Goal: Task Accomplishment & Management: Use online tool/utility

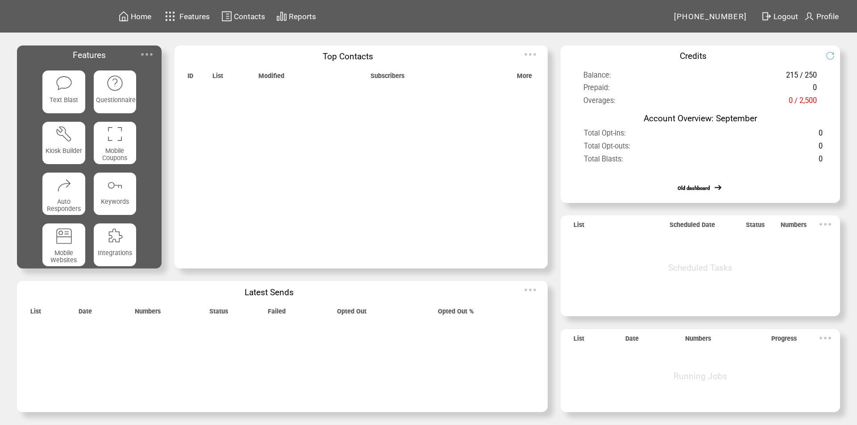
drag, startPoint x: 0, startPoint y: 0, endPoint x: 151, endPoint y: 54, distance: 160.8
click at [151, 54] on img at bounding box center [147, 55] width 18 height 18
click at [149, 55] on img at bounding box center [147, 55] width 18 height 18
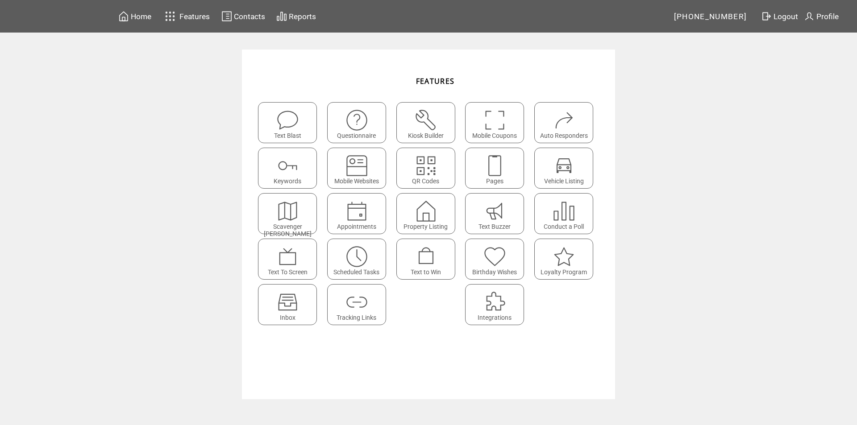
click at [293, 304] on img at bounding box center [288, 303] width 24 height 24
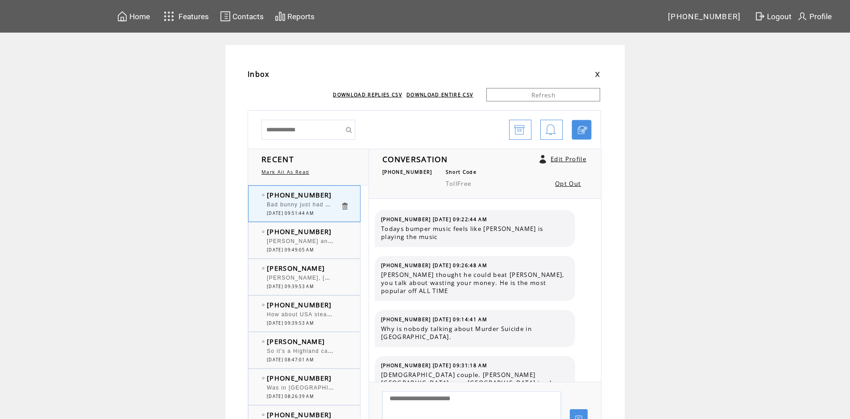
scroll to position [467, 0]
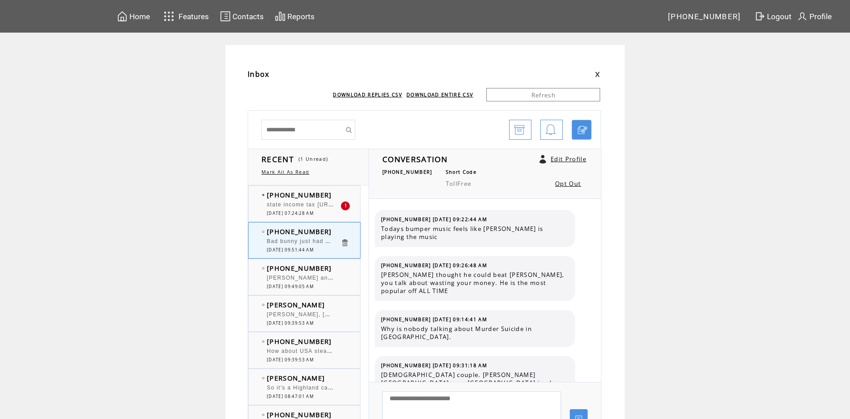
scroll to position [467, 0]
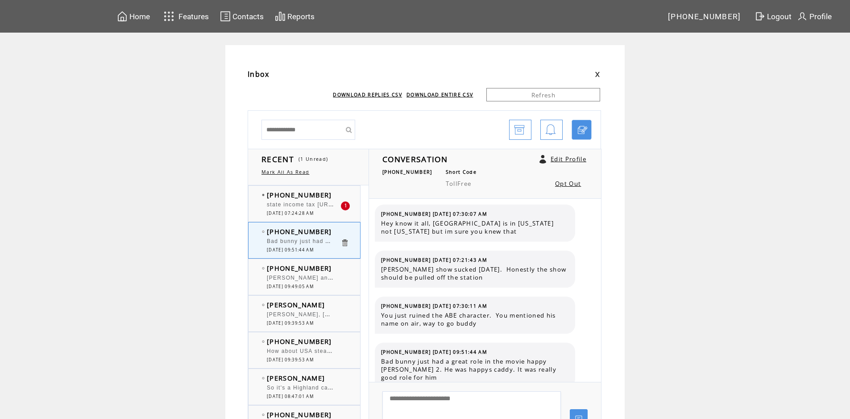
click at [294, 208] on span "state income tax [URL][DOMAIN_NAME]" at bounding box center [326, 203] width 118 height 9
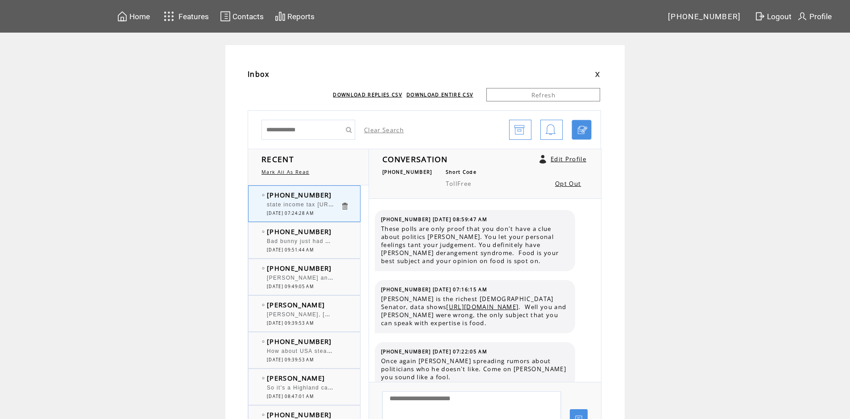
scroll to position [2417, 0]
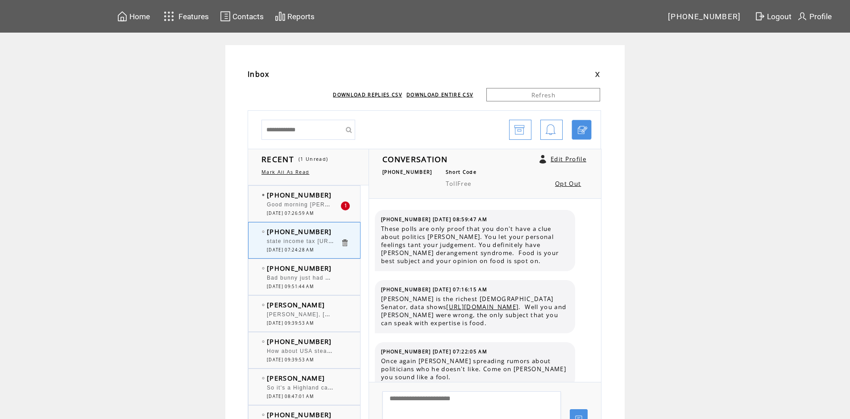
scroll to position [2417, 0]
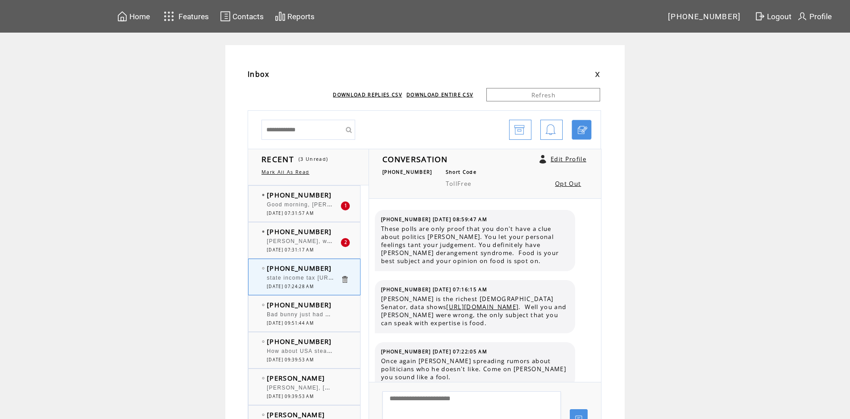
scroll to position [2417, 0]
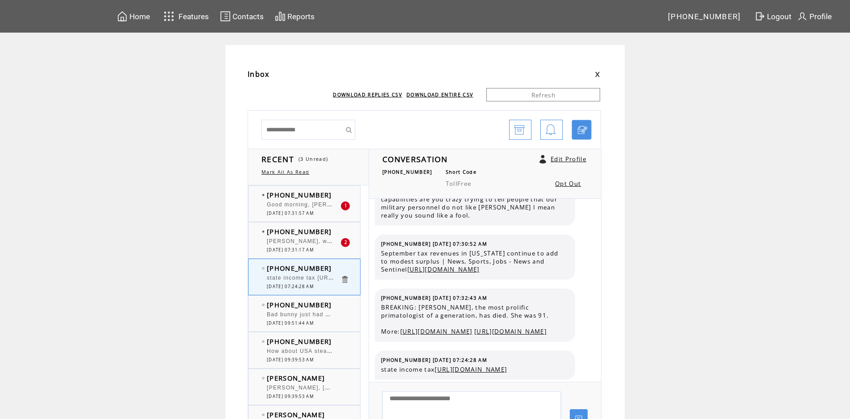
click at [307, 209] on div "Good morning, [PERSON_NAME]. Just a note that while visiting a parishioner at […" at bounding box center [304, 205] width 74 height 9
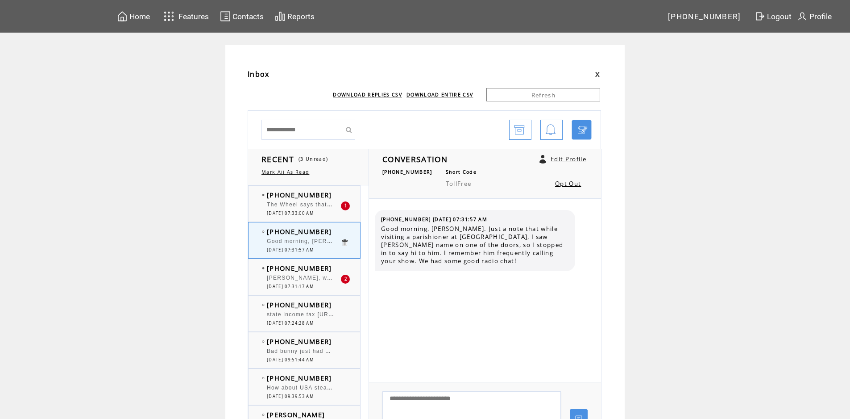
click at [307, 209] on div "The Wheel says that they are open" at bounding box center [304, 205] width 74 height 9
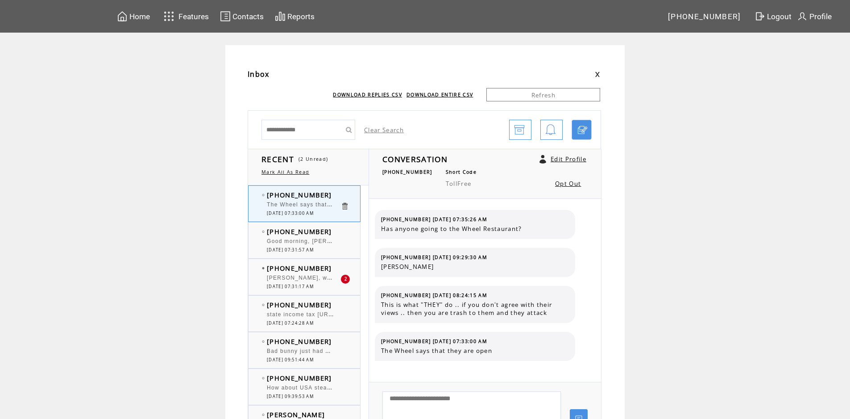
click at [302, 278] on span "[PERSON_NAME], was it New England Clam Chowder or Manhattan Clam Chowder?" at bounding box center [390, 276] width 247 height 9
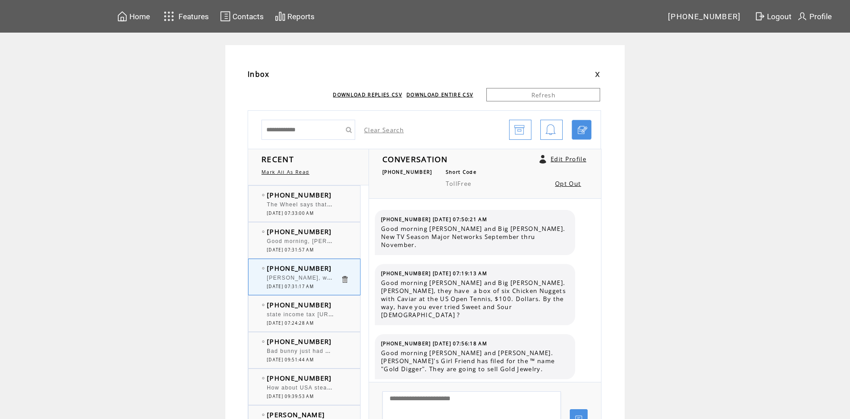
scroll to position [6209, 0]
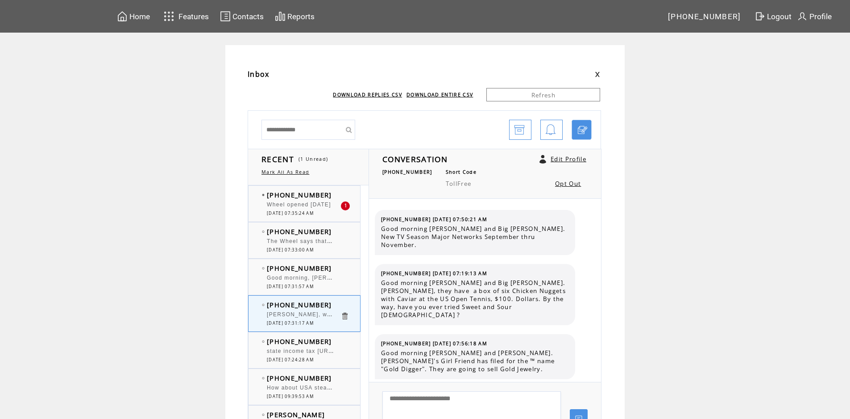
scroll to position [6209, 0]
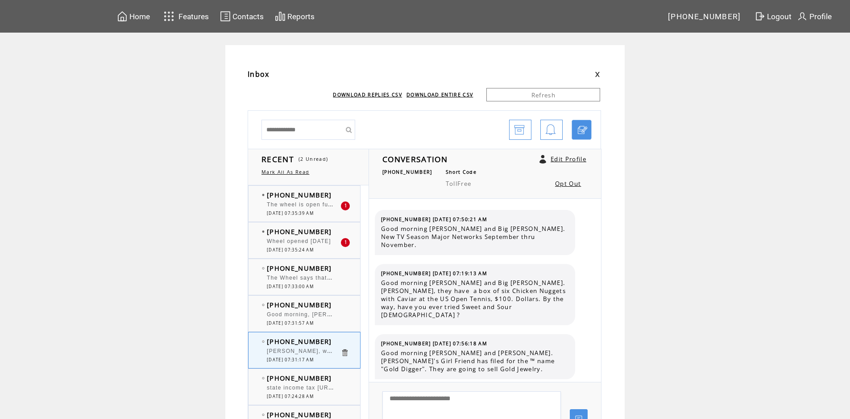
scroll to position [6209, 0]
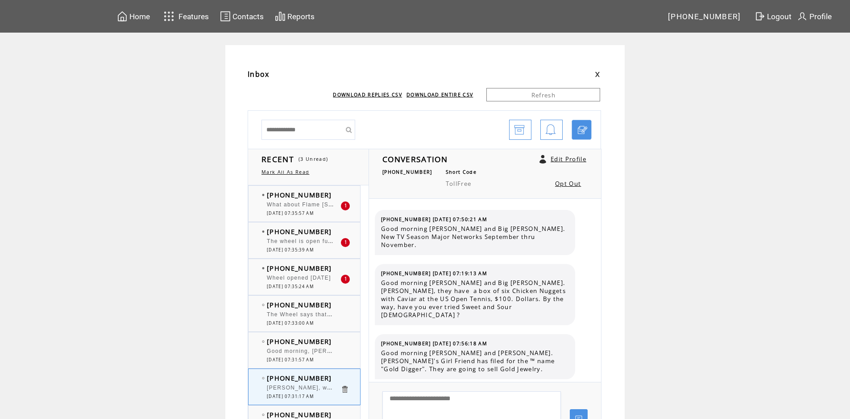
scroll to position [6209, 0]
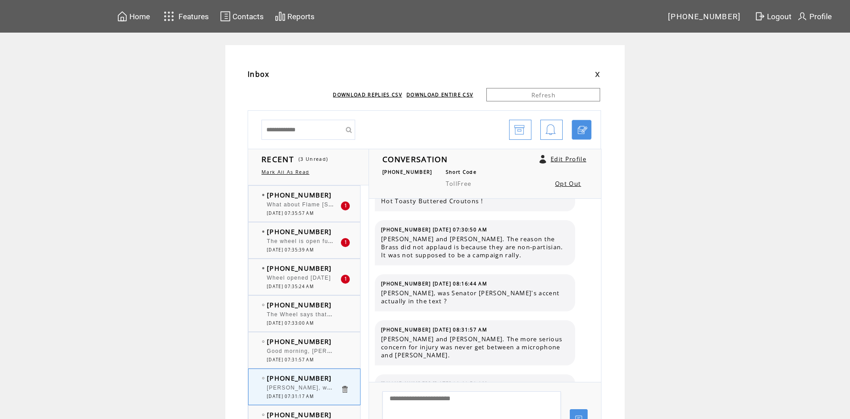
click at [303, 237] on div at bounding box center [304, 237] width 74 height 2
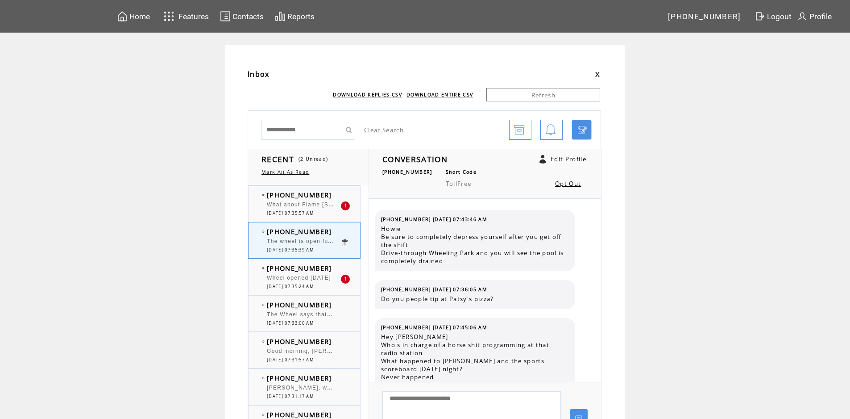
scroll to position [378, 0]
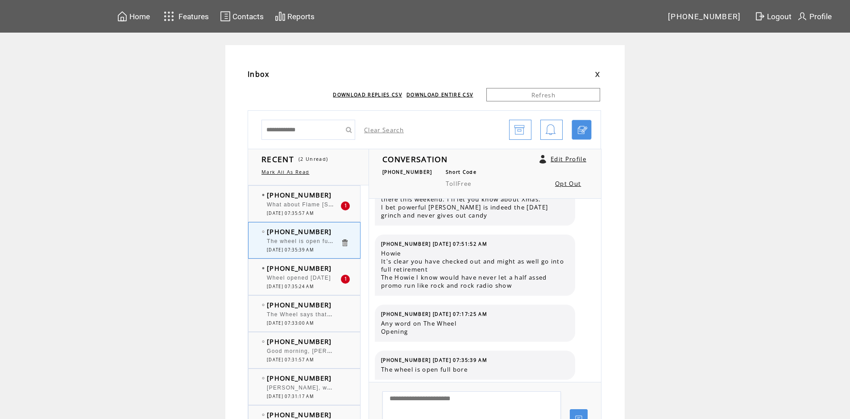
click at [309, 273] on div at bounding box center [304, 273] width 74 height 2
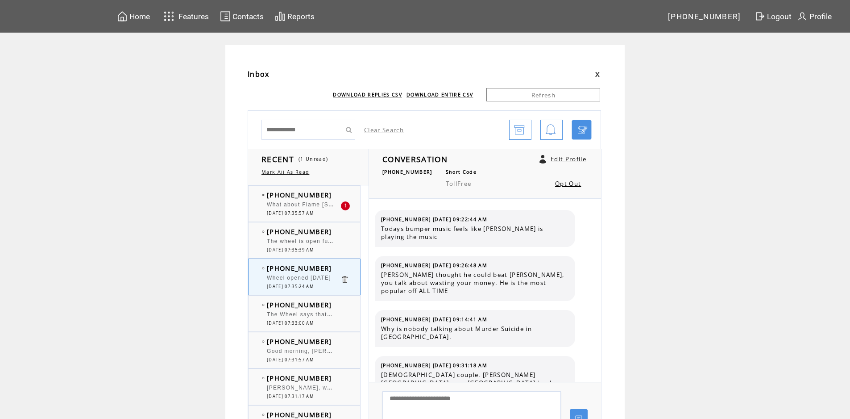
scroll to position [505, 0]
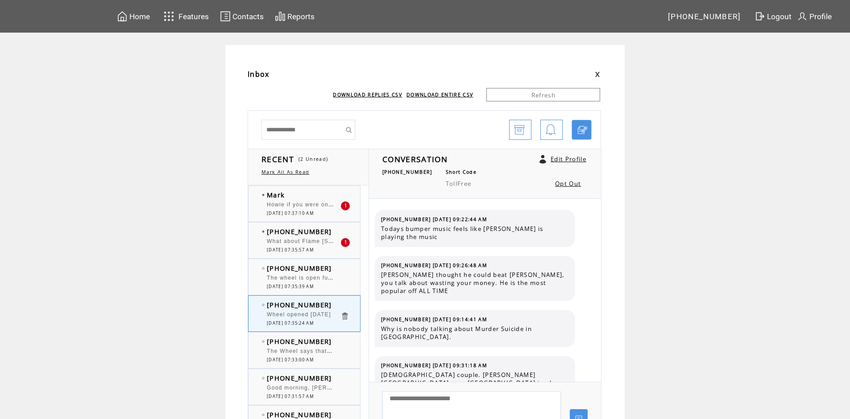
scroll to position [505, 0]
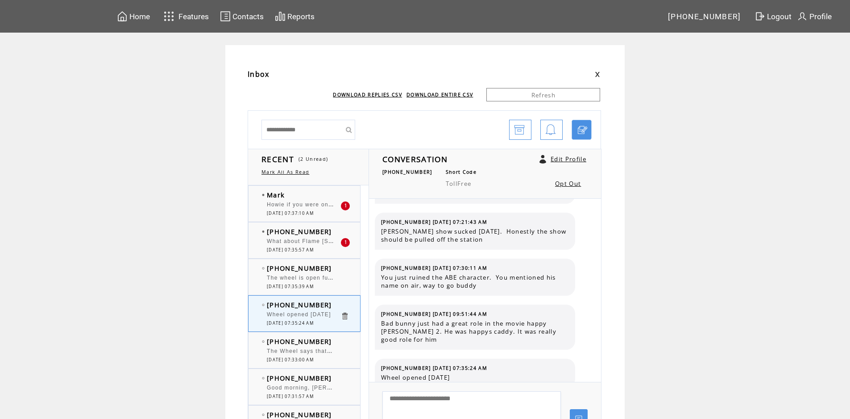
click at [320, 202] on span "Howie if you were on a jury the other 11 would vote to kick you off as all you'…" at bounding box center [473, 203] width 412 height 9
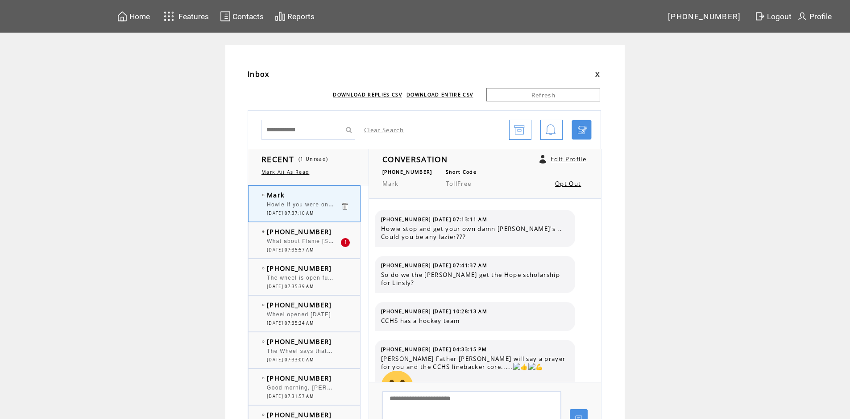
scroll to position [541, 0]
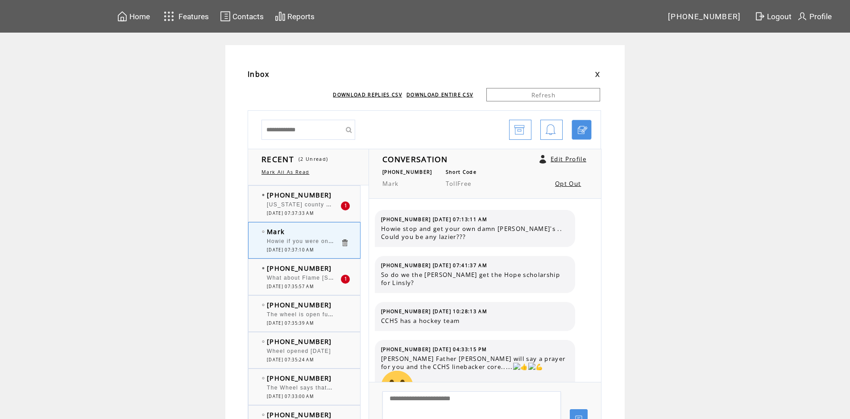
scroll to position [541, 0]
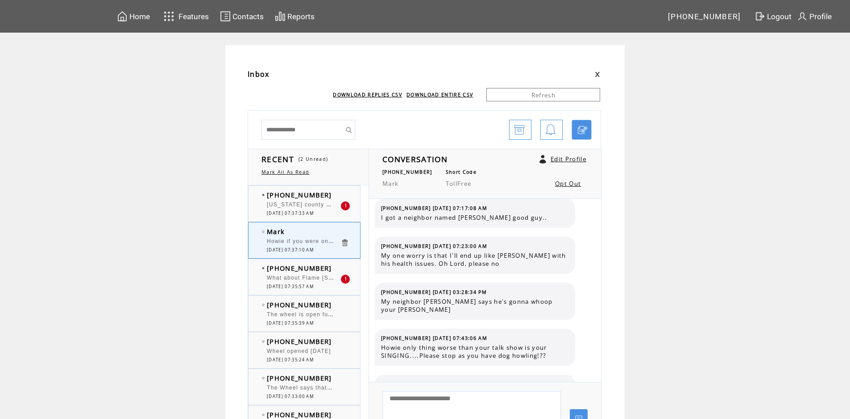
click at [307, 315] on span "The wheel is open full bore" at bounding box center [307, 313] width 80 height 9
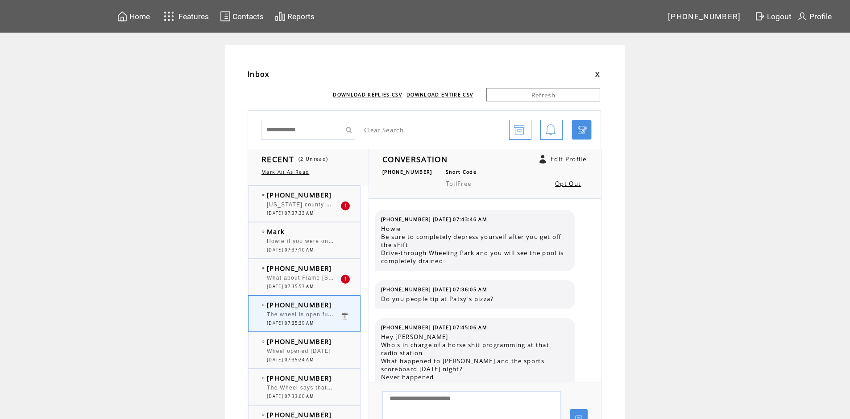
scroll to position [378, 0]
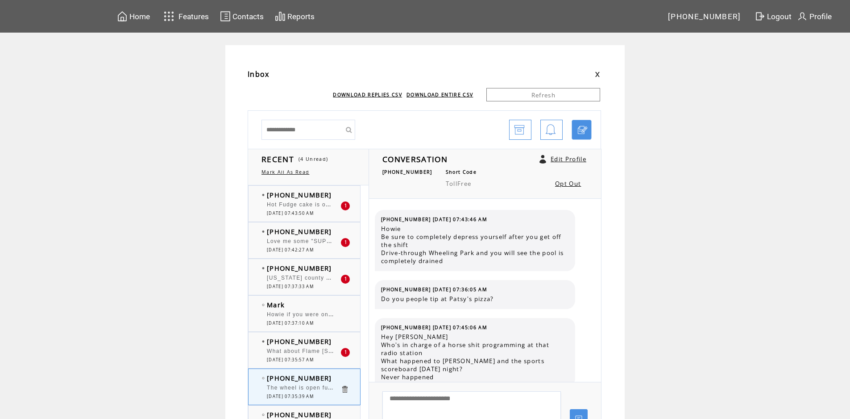
scroll to position [378, 0]
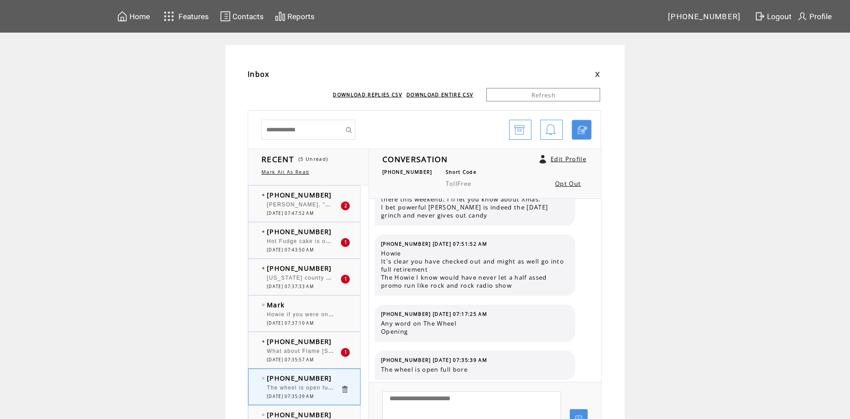
click at [287, 238] on span "Hot Fudge cake is on there.." at bounding box center [309, 240] width 84 height 9
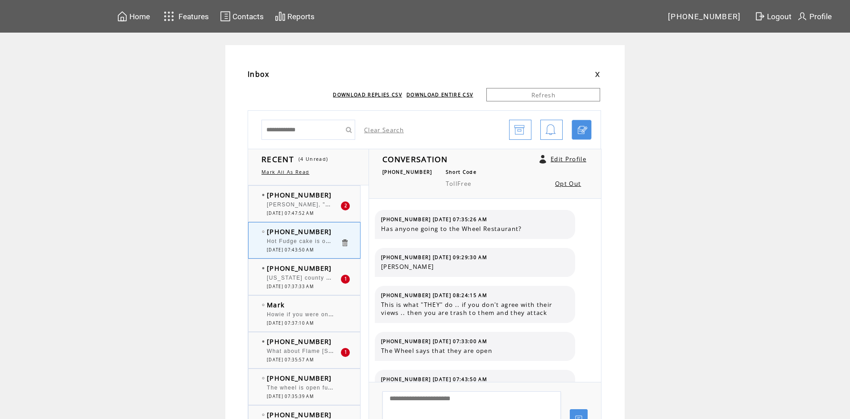
scroll to position [19, 0]
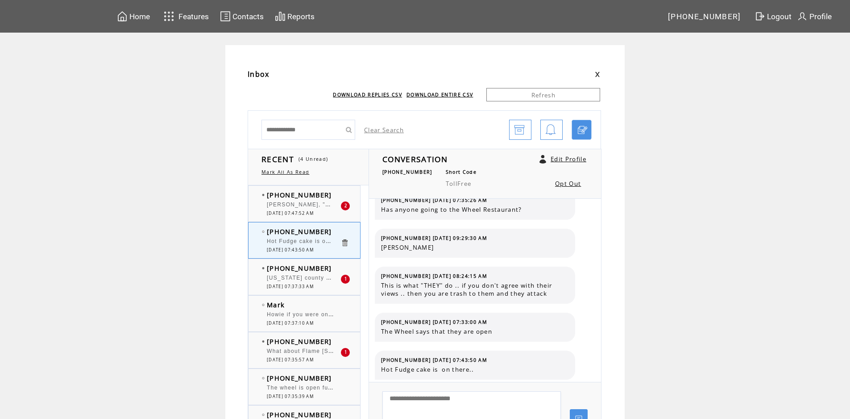
click at [322, 242] on span "Hot Fudge cake is on there.." at bounding box center [309, 240] width 84 height 9
click at [318, 273] on div at bounding box center [304, 273] width 74 height 2
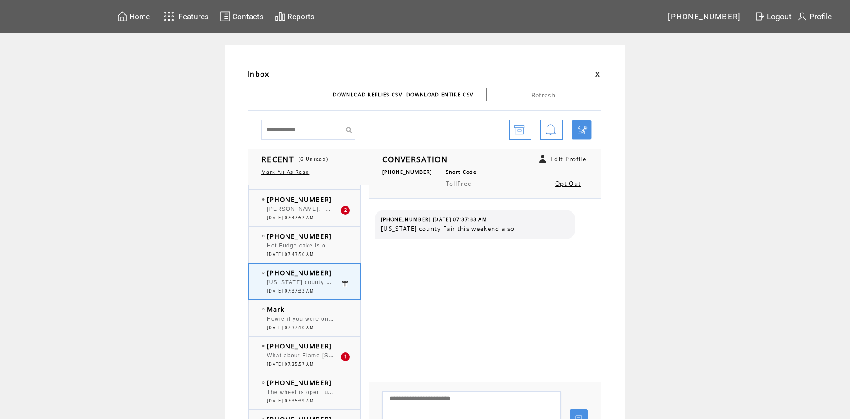
scroll to position [178, 0]
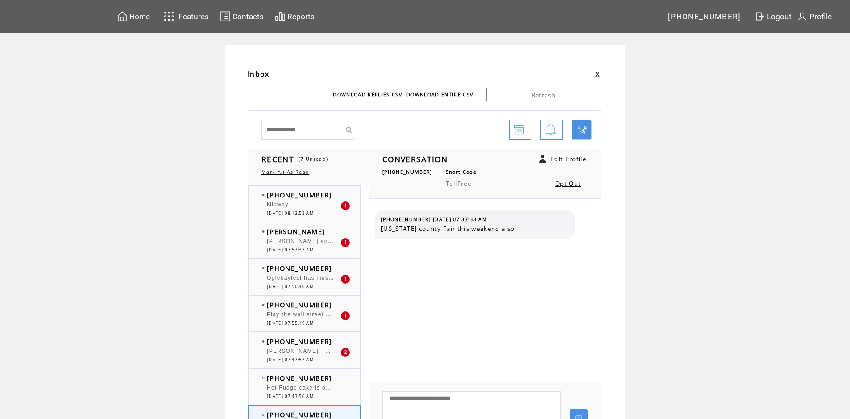
click at [303, 205] on div "Midway" at bounding box center [304, 205] width 74 height 9
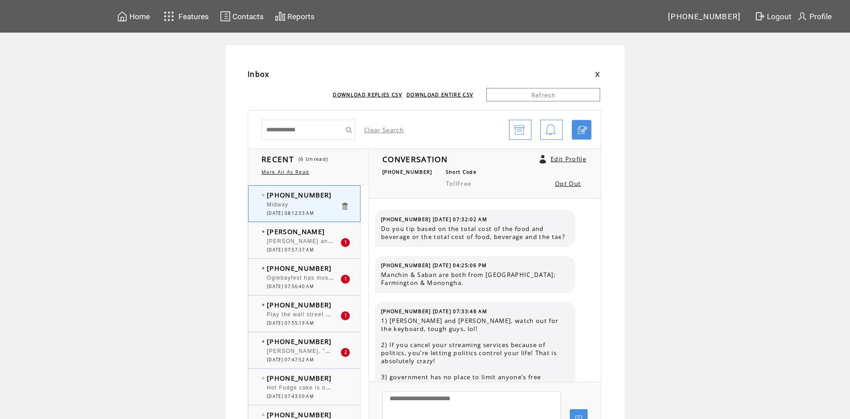
scroll to position [110, 0]
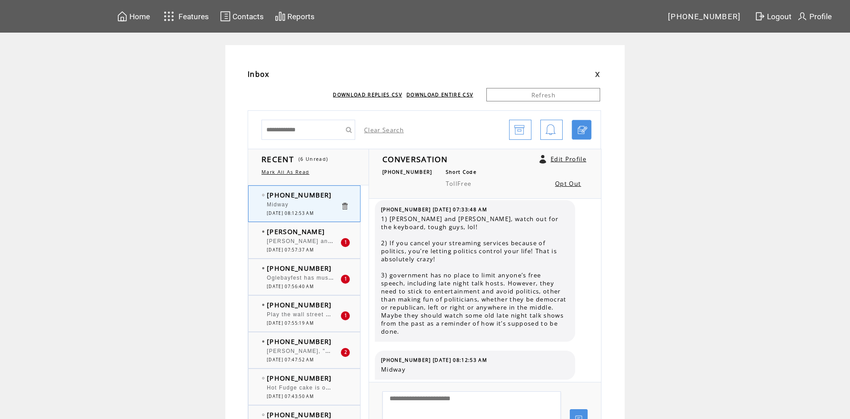
click at [310, 239] on span "[PERSON_NAME] and [PERSON_NAME], I'll puck yinz up at 10:00:01am we'll go out t…" at bounding box center [574, 240] width 614 height 9
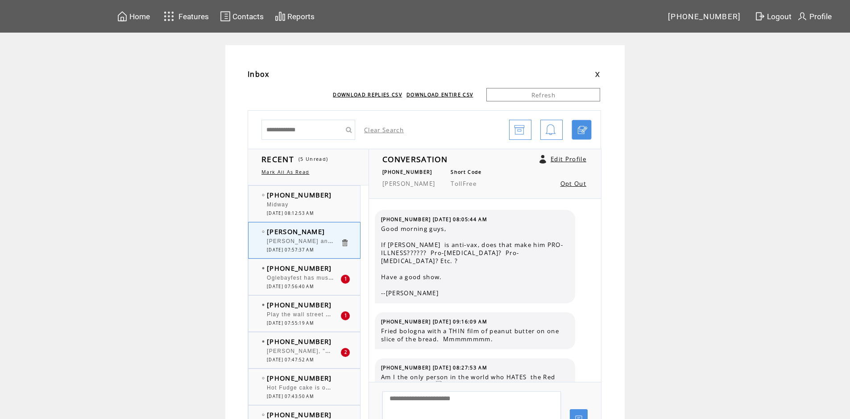
scroll to position [1680, 0]
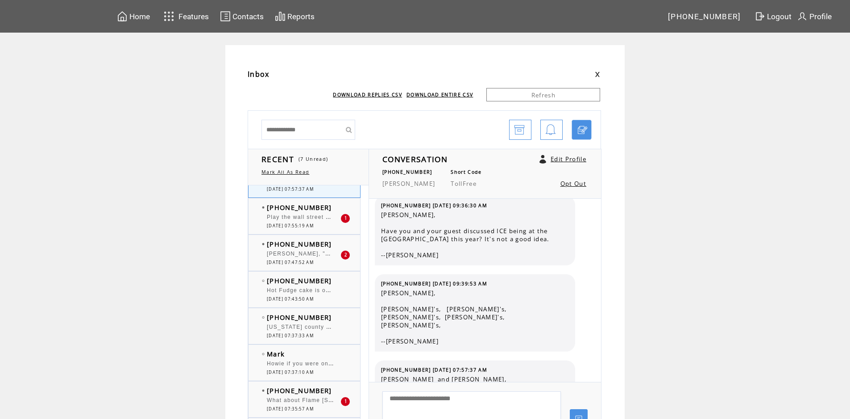
scroll to position [178, 0]
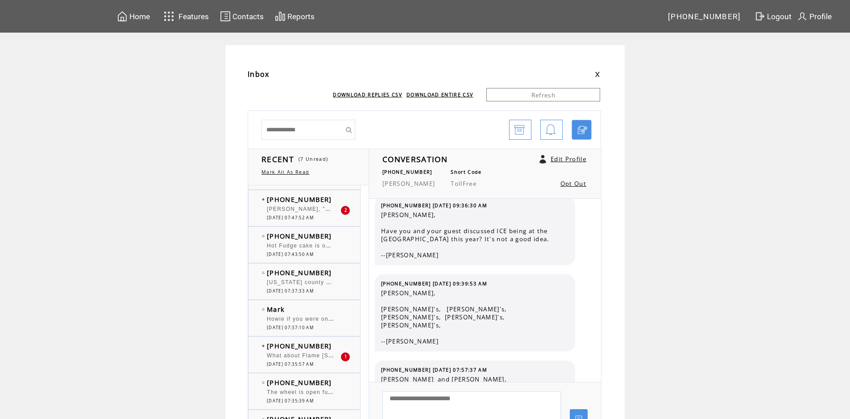
click at [296, 354] on span "What about Flame [STREET_ADDRESS]? Is it ever going to open? Across from the [P…" at bounding box center [417, 354] width 300 height 9
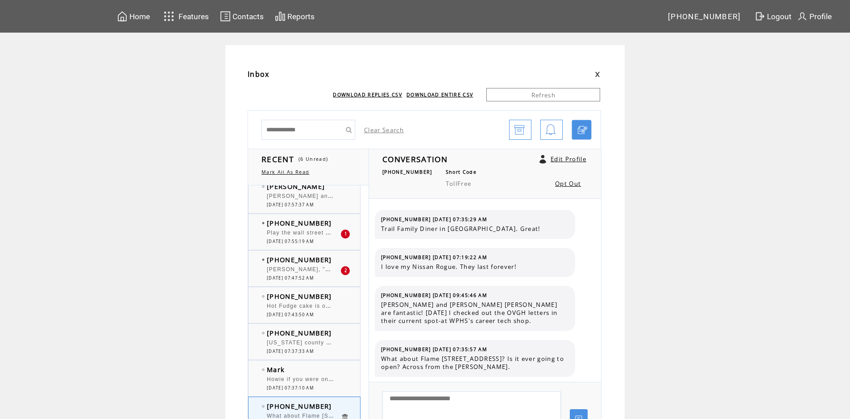
scroll to position [89, 0]
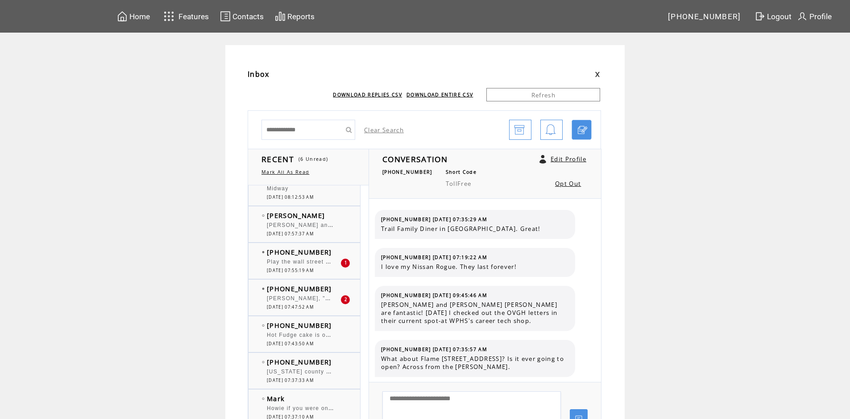
click at [310, 302] on div "[PERSON_NAME], "PO BOY" Shrimp Sandwich ?" at bounding box center [304, 299] width 74 height 9
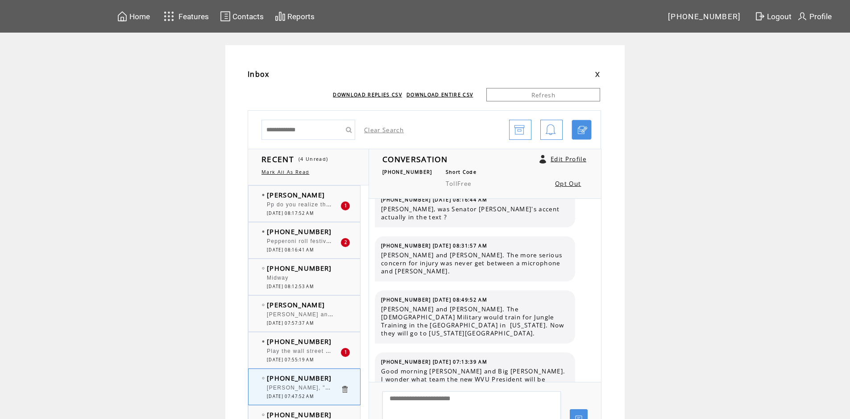
click at [318, 245] on div "Pepperoni roll festival and competition at [US_STATE] county fair [DATE]." at bounding box center [304, 242] width 74 height 9
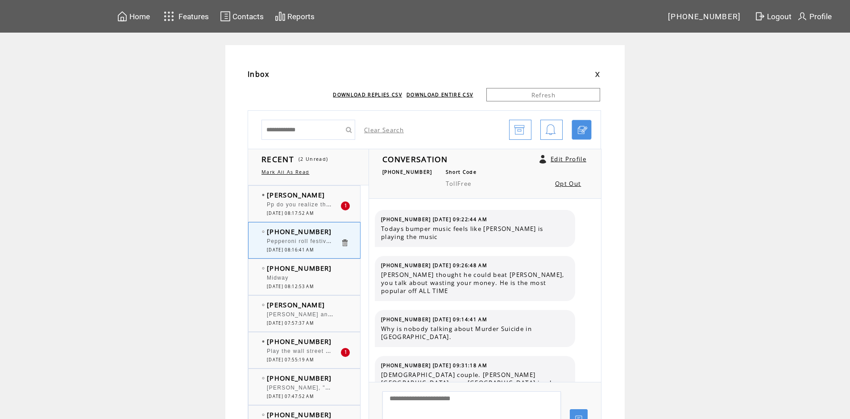
scroll to position [613, 0]
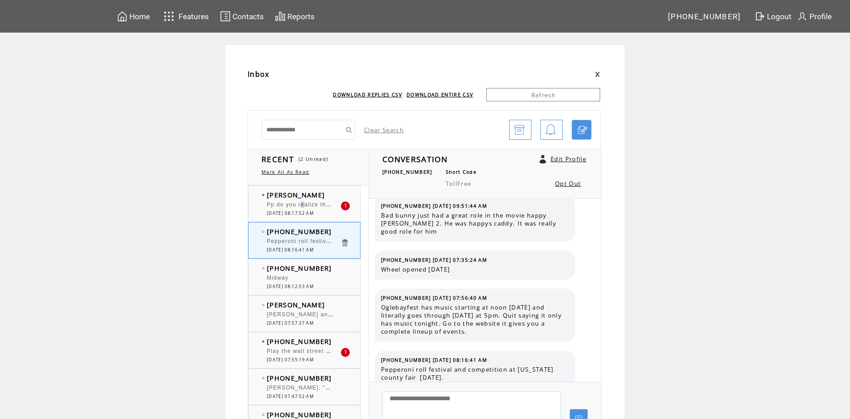
click at [307, 209] on div "Pp do you realize that you guys are like the foodie version of the Swifty with …" at bounding box center [304, 205] width 74 height 9
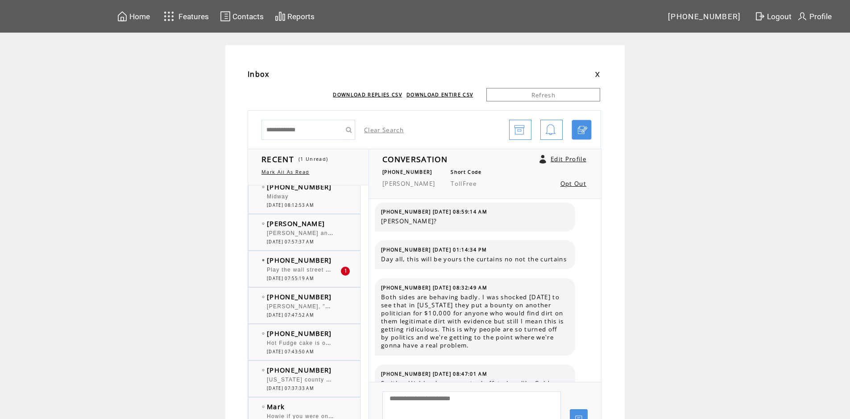
scroll to position [89, 0]
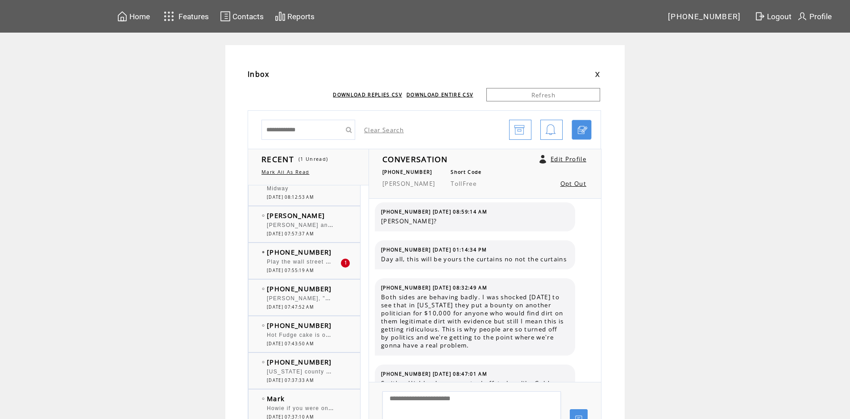
click at [306, 250] on span "[PHONE_NUMBER]" at bounding box center [299, 251] width 65 height 9
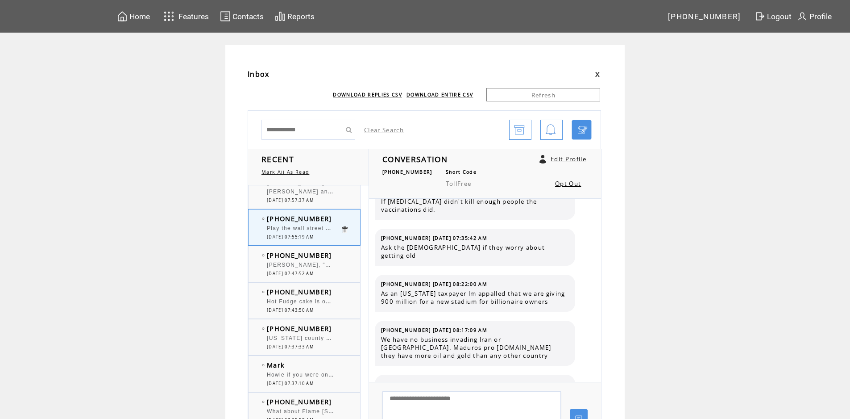
scroll to position [45, 0]
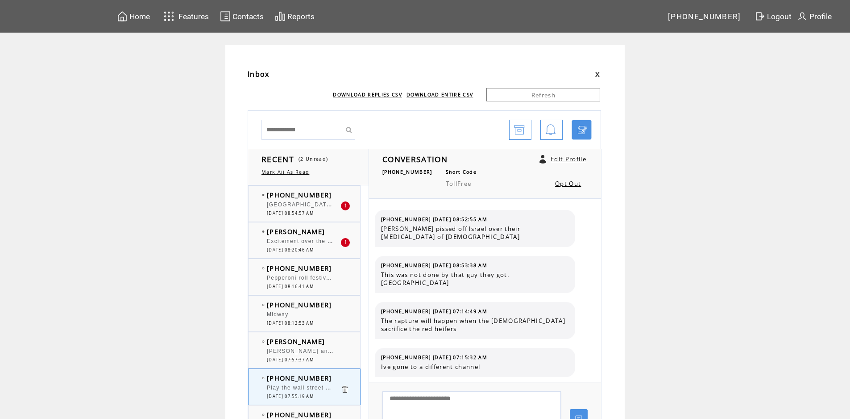
scroll to position [401, 0]
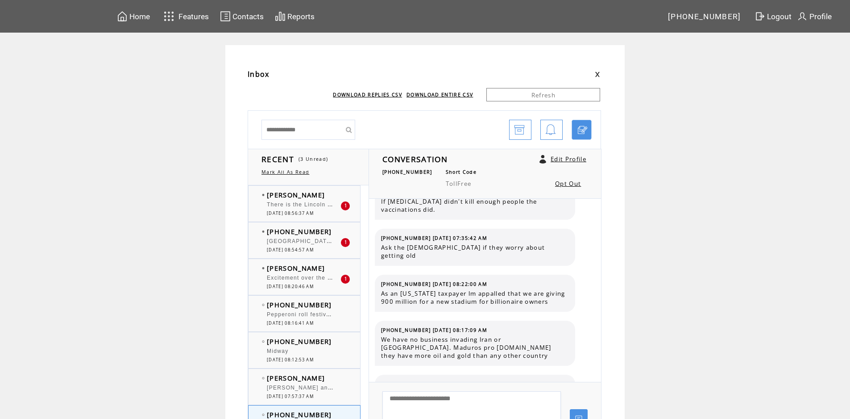
click at [298, 245] on div "[GEOGRAPHIC_DATA]. Rt 30 in [GEOGRAPHIC_DATA]." at bounding box center [304, 242] width 74 height 9
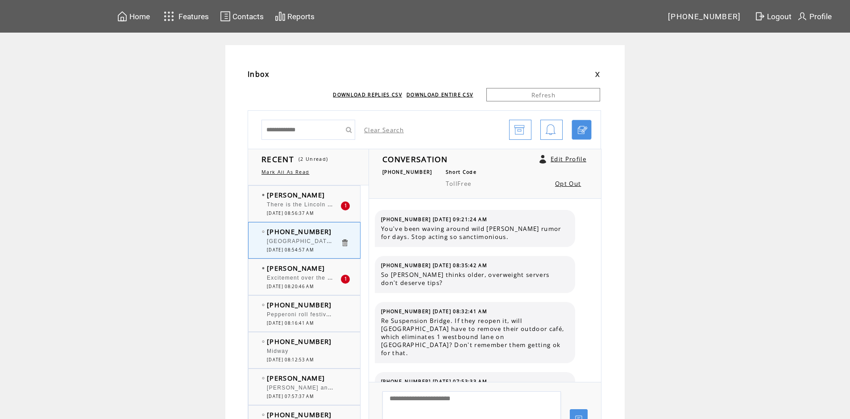
scroll to position [525, 0]
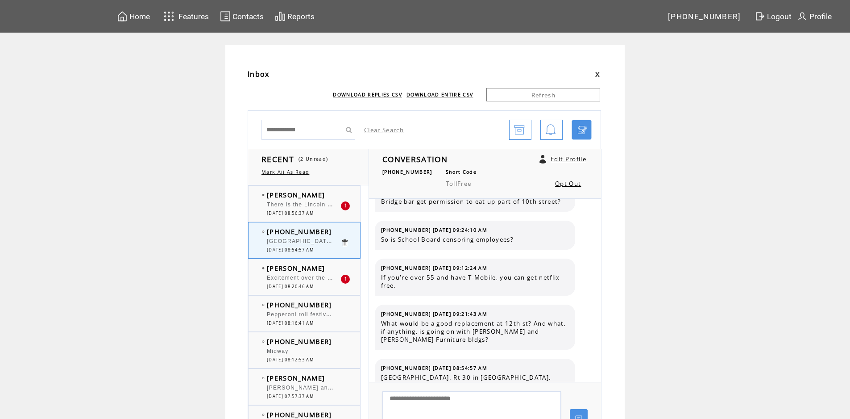
click at [311, 205] on span "There is the Lincoln highway (US 30), Hillbilly Highway (US 23), and the [PERSO…" at bounding box center [426, 203] width 319 height 9
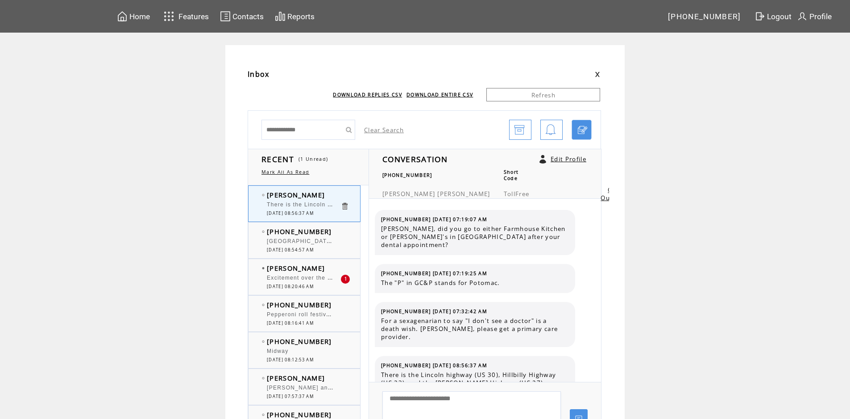
click at [296, 285] on span "[DATE] 08:20:46 AM" at bounding box center [290, 286] width 47 height 6
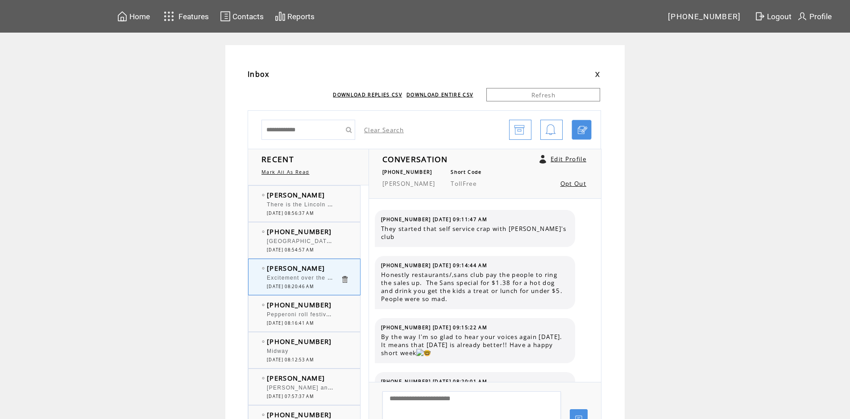
scroll to position [3095, 0]
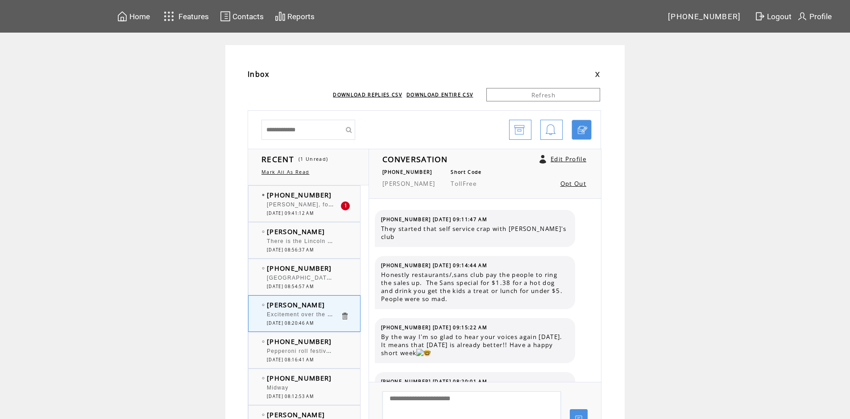
scroll to position [3095, 0]
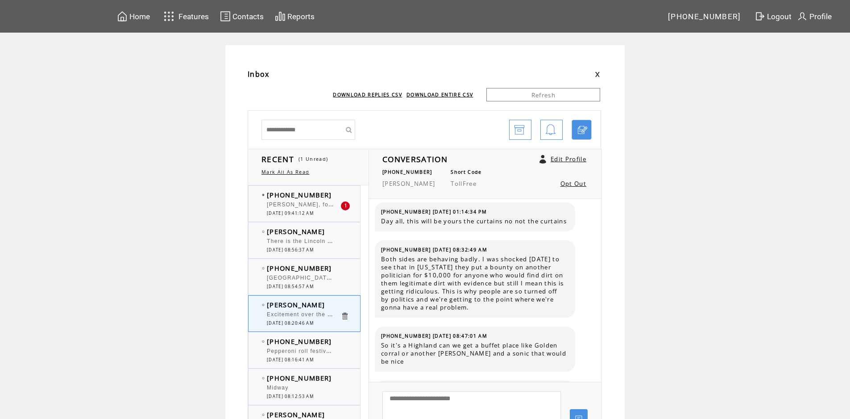
click at [311, 204] on span "[PERSON_NAME], for you [PERSON_NAME] and [PERSON_NAME]- please look for the sho…" at bounding box center [660, 203] width 786 height 9
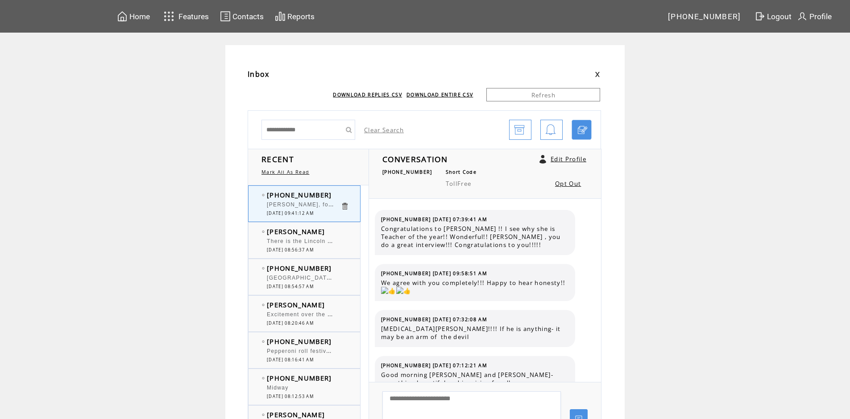
scroll to position [91, 0]
